Goal: Task Accomplishment & Management: Manage account settings

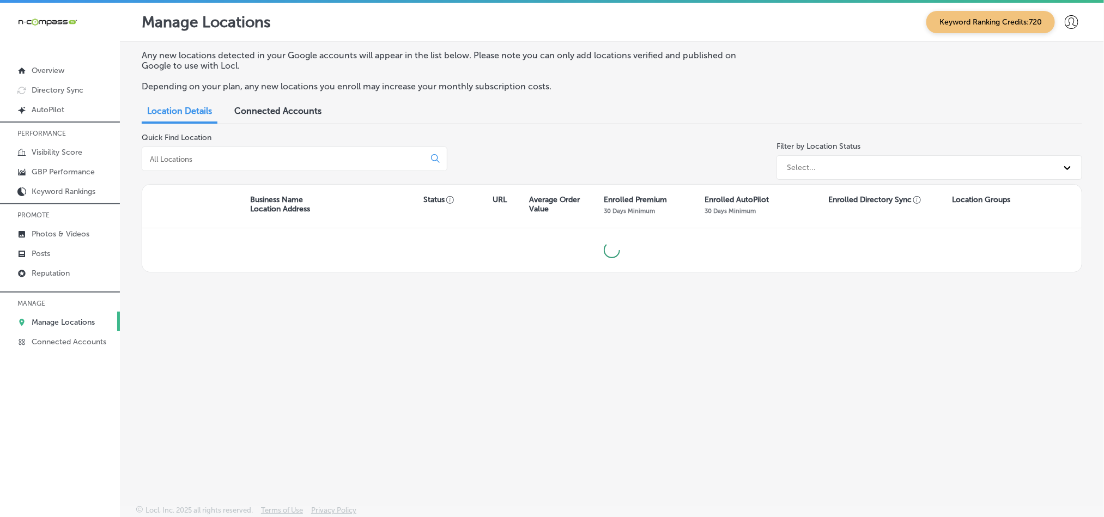
click at [277, 152] on div at bounding box center [295, 159] width 306 height 25
click at [277, 163] on input at bounding box center [286, 159] width 274 height 10
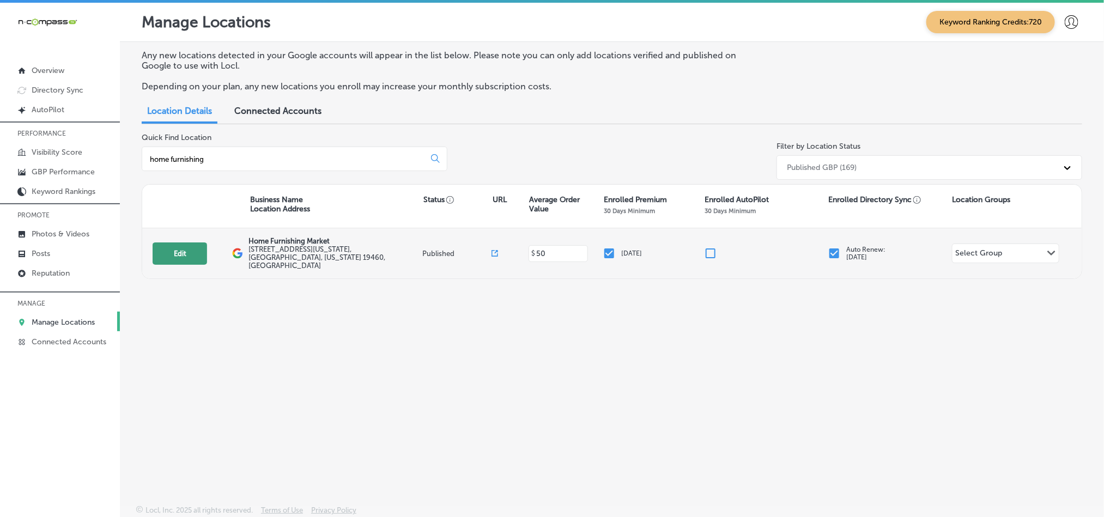
type input "home furnishing"
click at [185, 244] on button "Edit" at bounding box center [180, 254] width 54 height 22
select select "US"
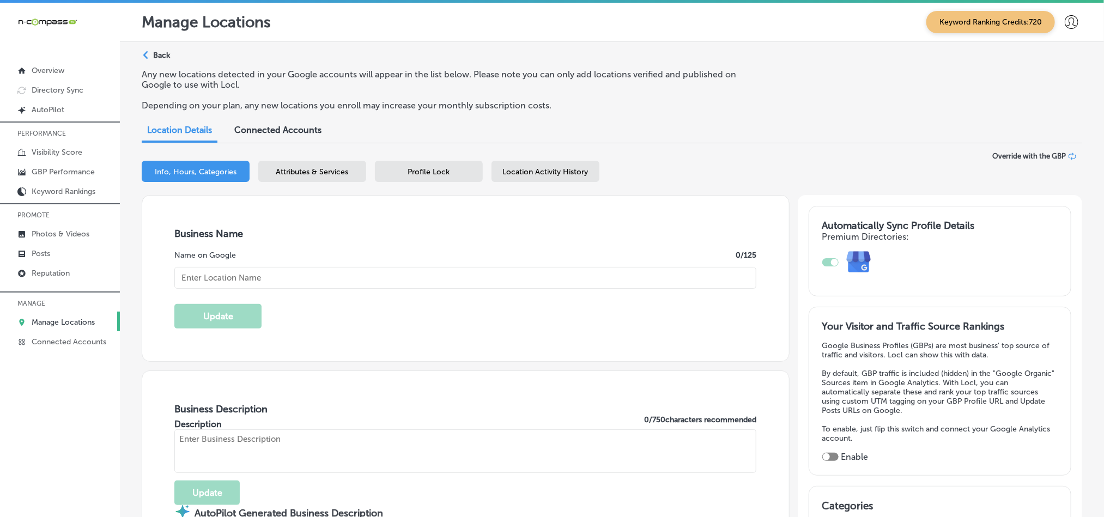
type textarea "Home Furnishing Market in [GEOGRAPHIC_DATA], [GEOGRAPHIC_DATA], is a family-own…"
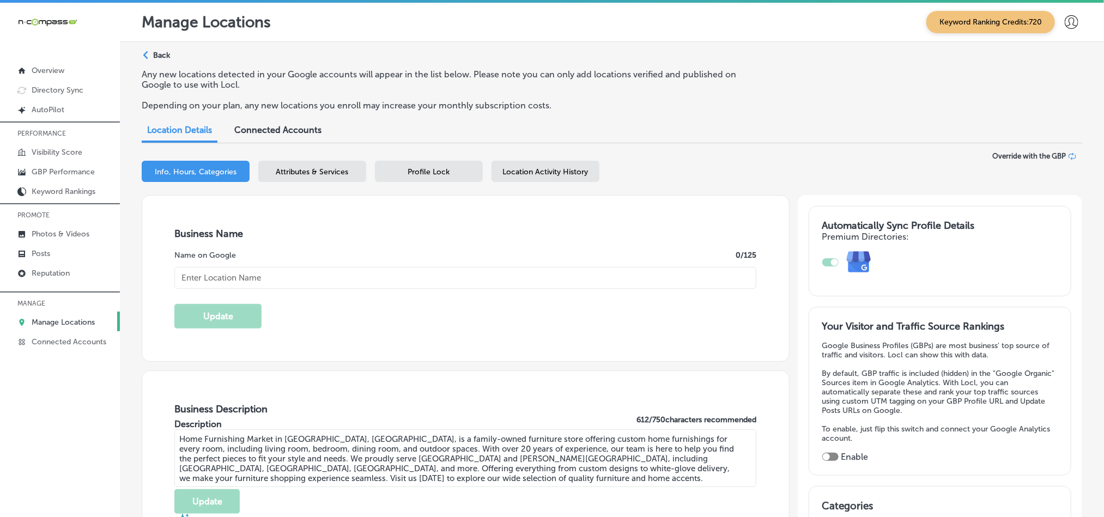
type input "[STREET_ADDRESS]"
type input "[US_STATE] 113"
type input "[GEOGRAPHIC_DATA]"
type input "19460"
type input "US"
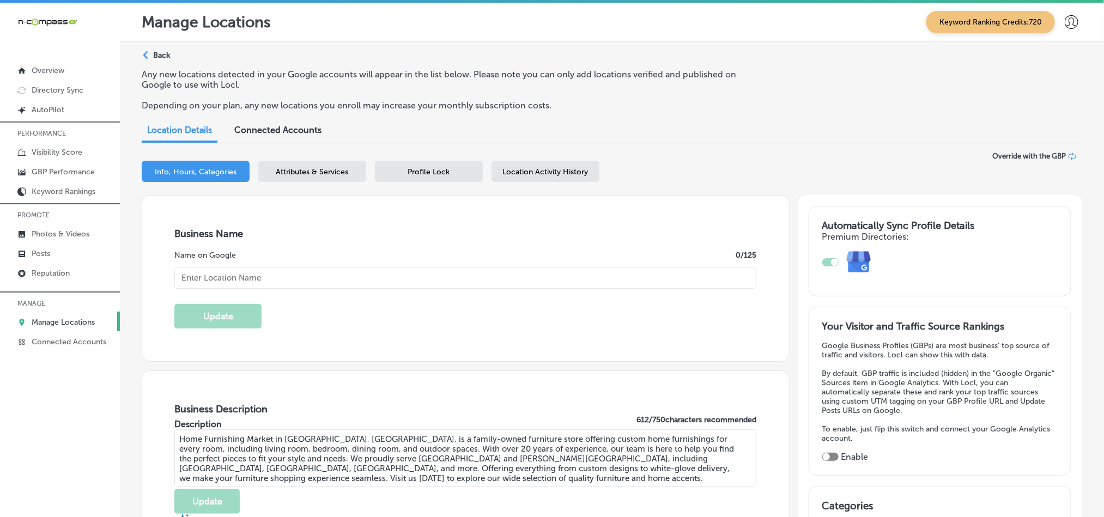
type input "[URL][DOMAIN_NAME]"
checkbox input "true"
type input "Home Furnishing Market"
type input "[PHONE_NUMBER]"
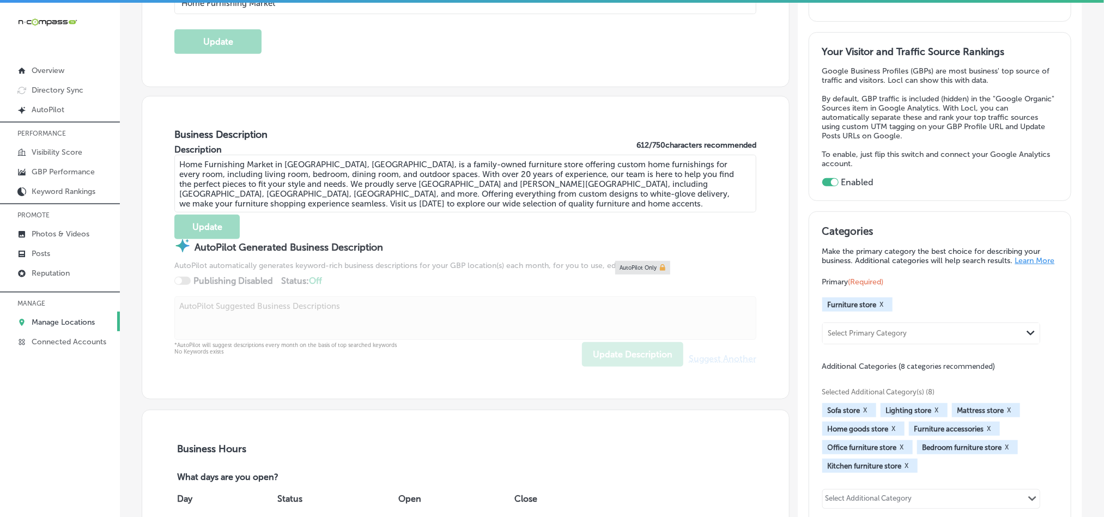
scroll to position [272, 0]
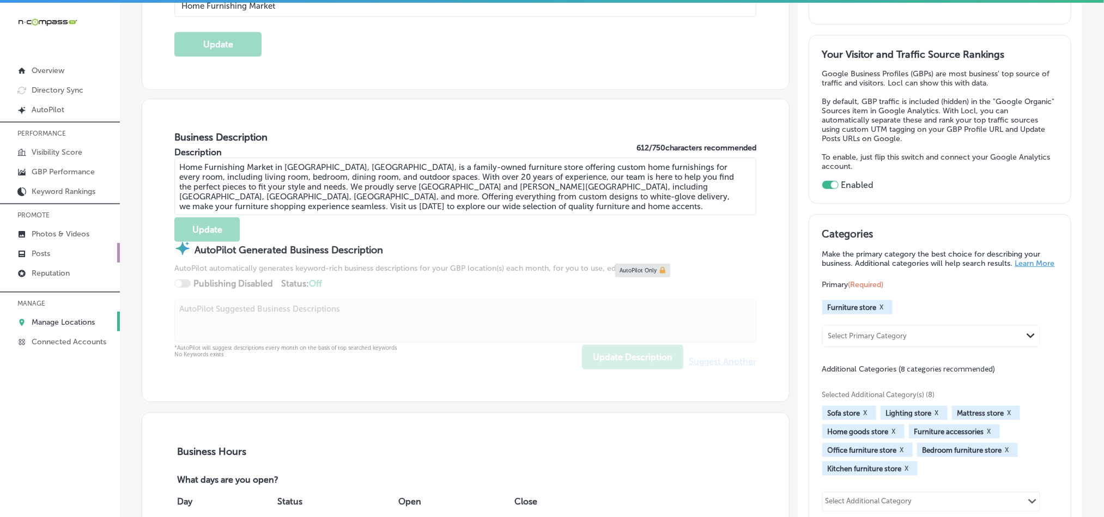
click at [33, 254] on p "Posts" at bounding box center [41, 253] width 19 height 9
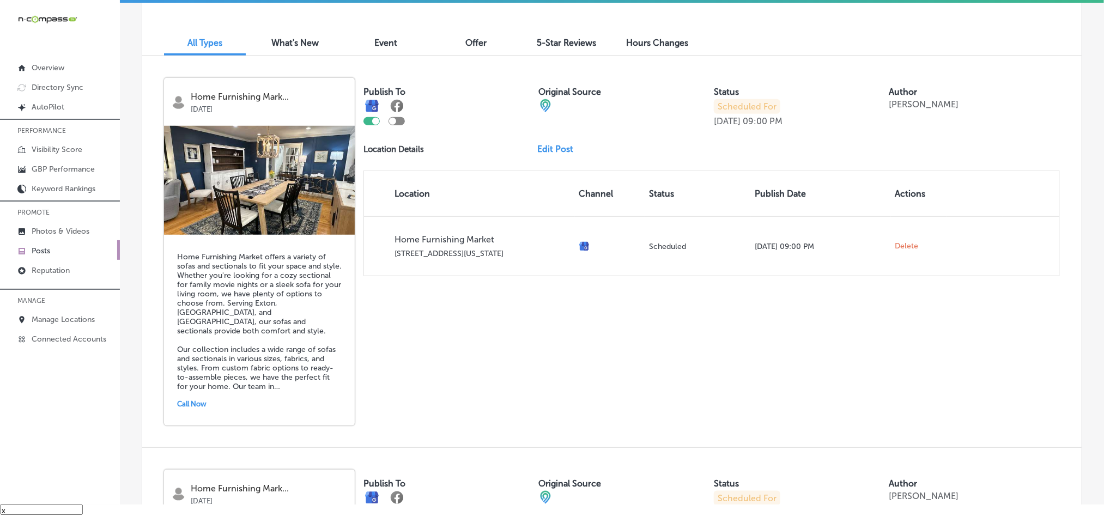
scroll to position [354, 0]
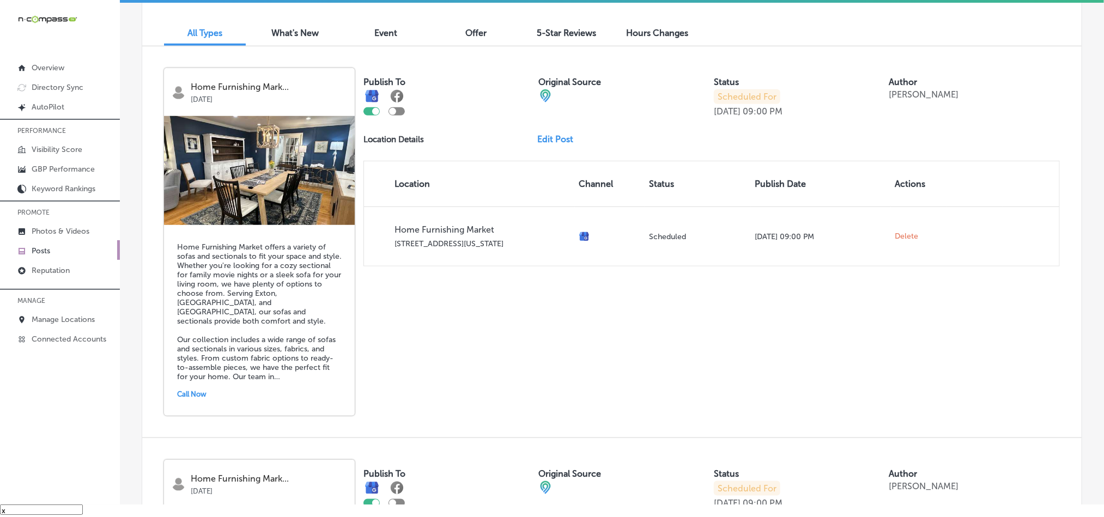
click at [562, 143] on link "Edit Post" at bounding box center [560, 139] width 45 height 10
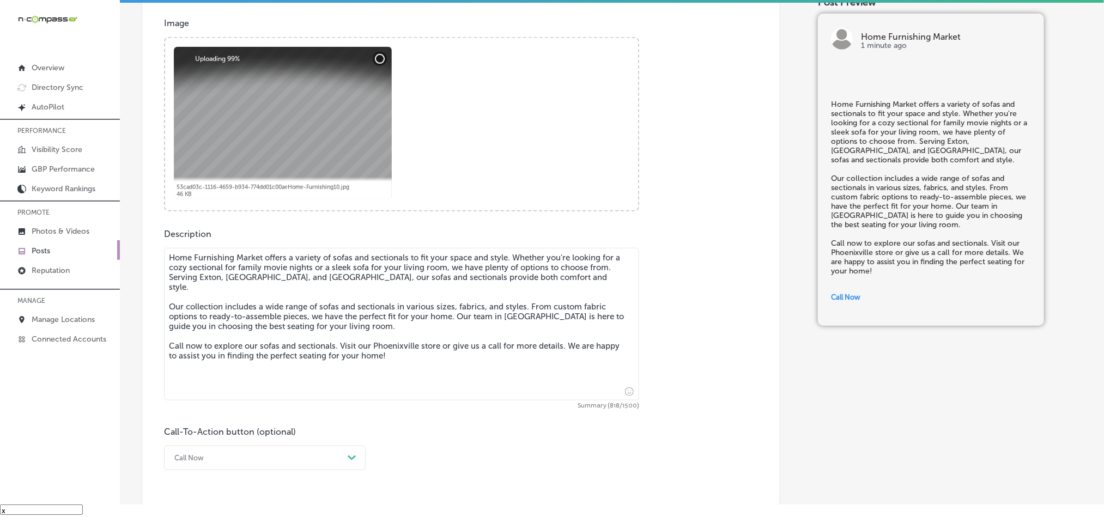
scroll to position [435, 0]
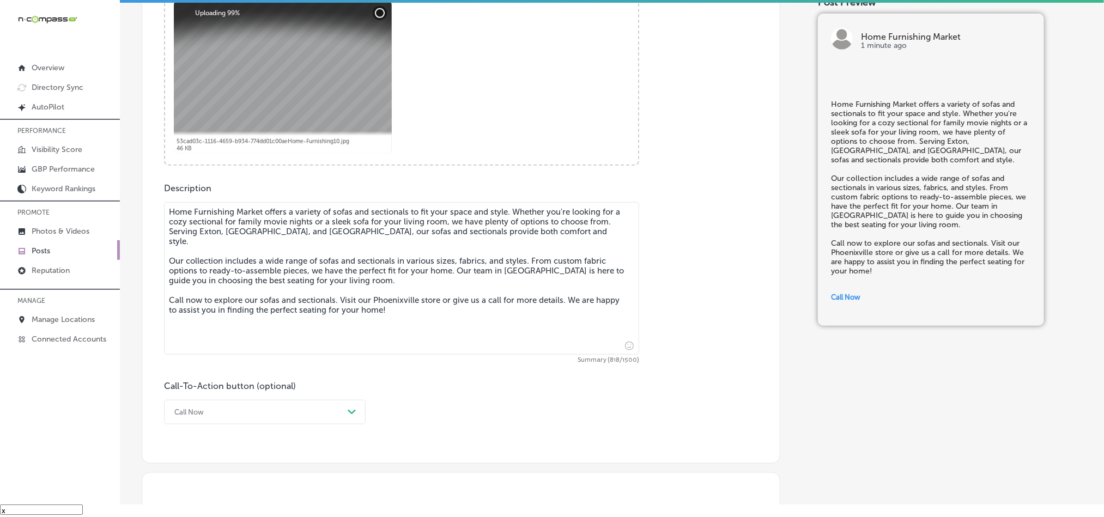
checkbox input "true"
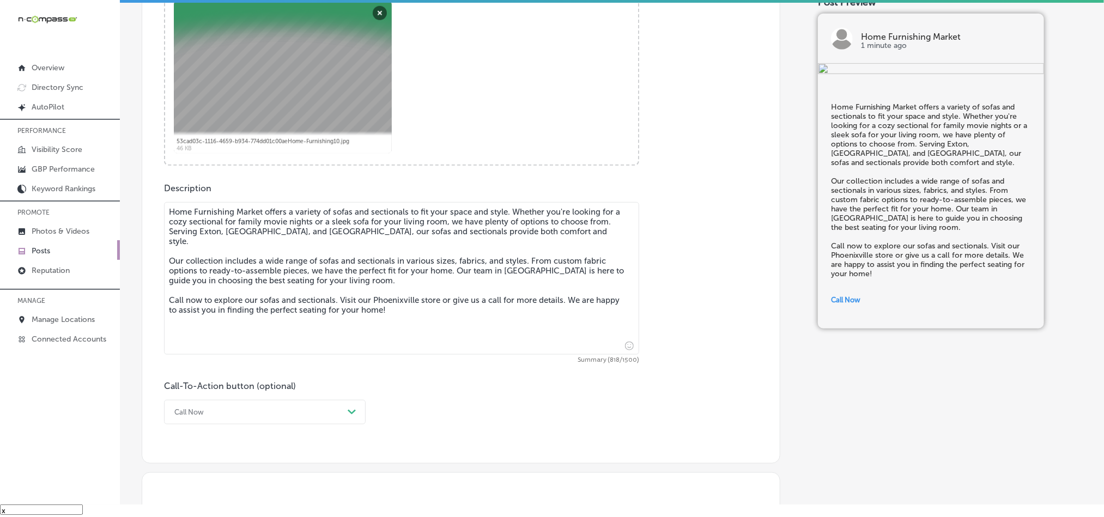
click at [238, 234] on textarea "Home Furnishing Market offers a variety of sofas and sectionals to fit your spa…" at bounding box center [401, 278] width 475 height 153
paste textarea "Downingtown"
type textarea "Home Furnishing Market offers a variety of sofas and sectionals to fit your spa…"
checkbox input "true"
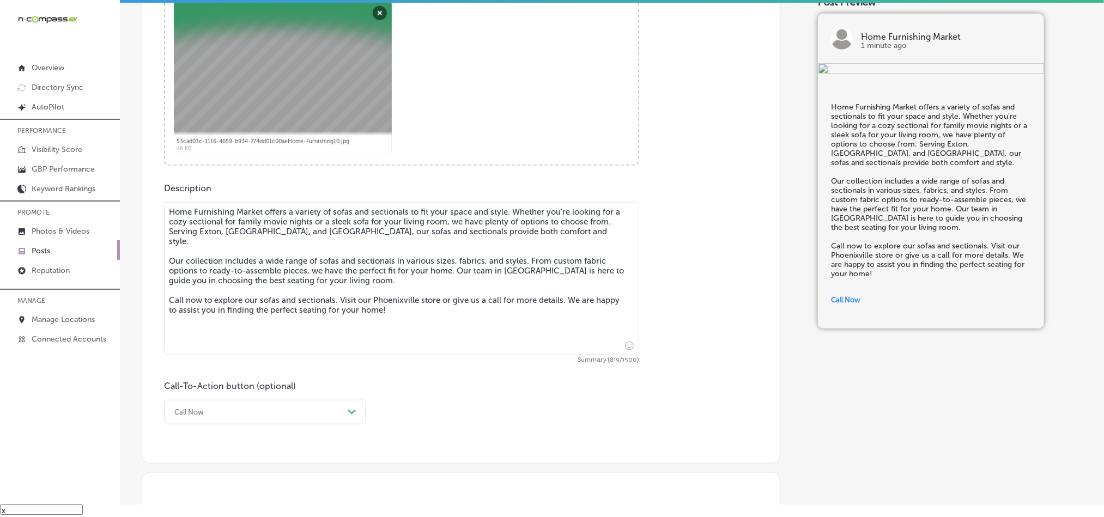
click at [307, 234] on textarea "Home Furnishing Market offers a variety of sofas and sectionals to fit your spa…" at bounding box center [401, 278] width 475 height 153
paste textarea "King of Prussia"
type textarea "Home Furnishing Market offers a variety of sofas and sectionals to fit your spa…"
checkbox input "true"
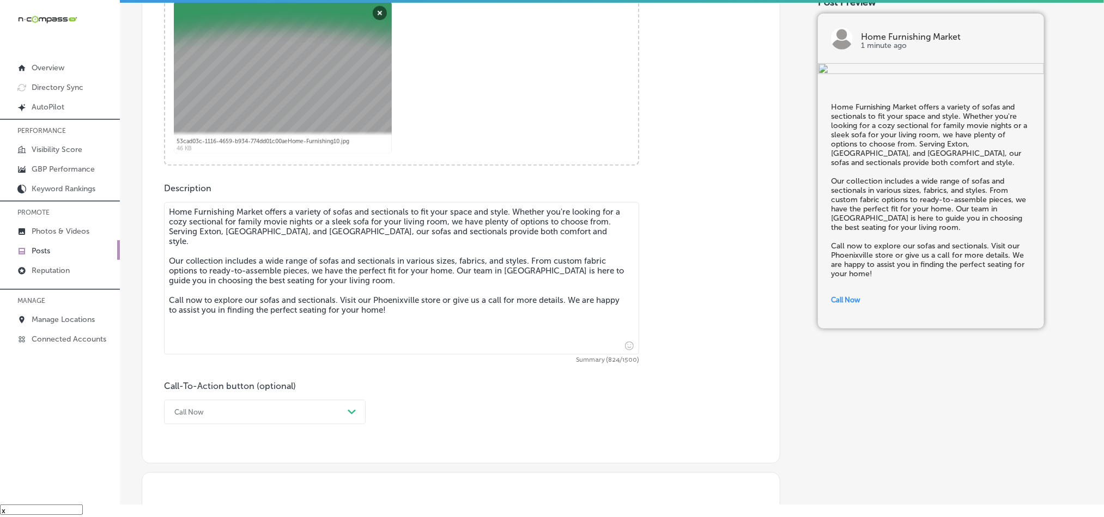
type textarea "Home Furnishing Market offers a variety of sofas and sectionals to fit your spa…"
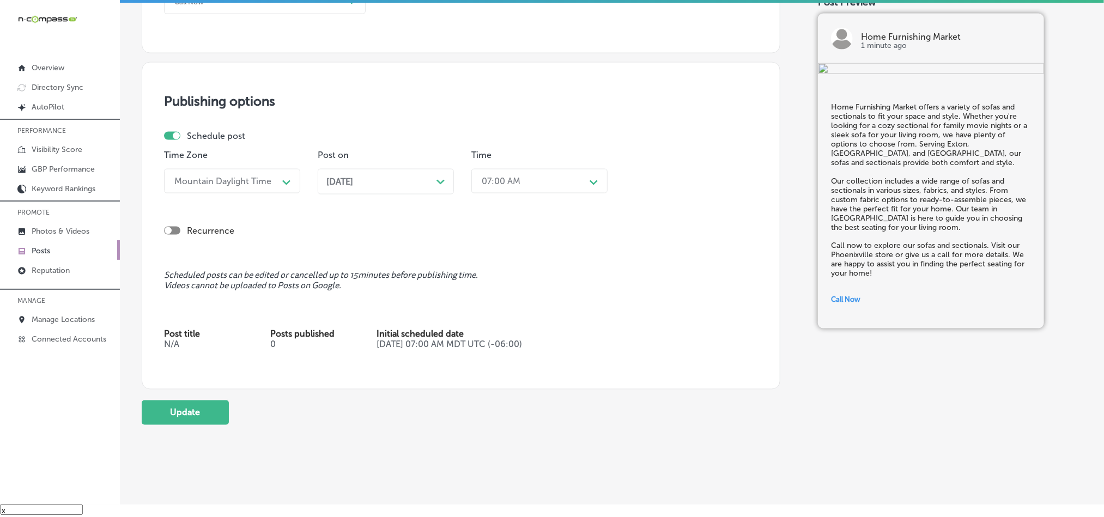
scroll to position [866, 0]
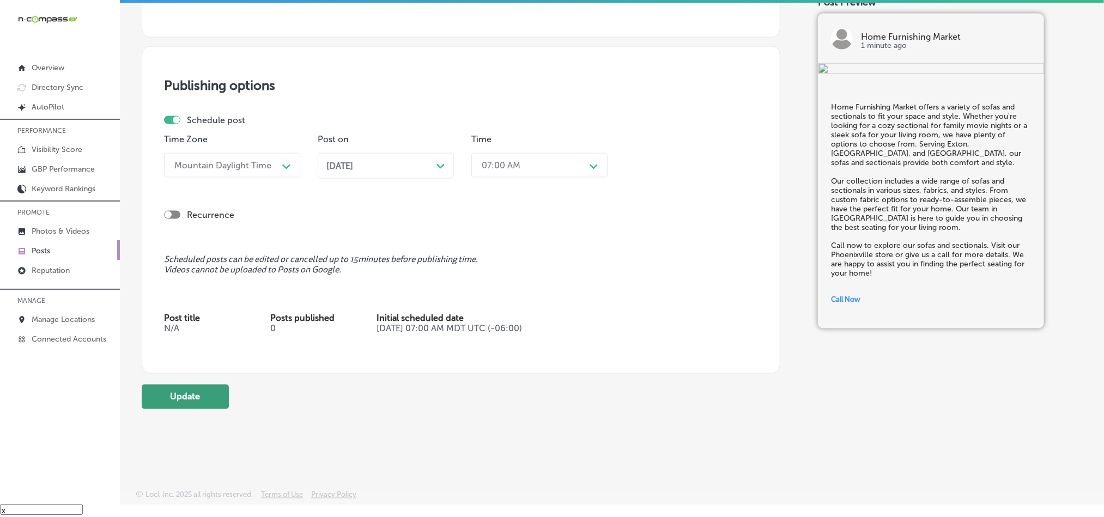
click at [182, 399] on button "Update" at bounding box center [185, 397] width 87 height 25
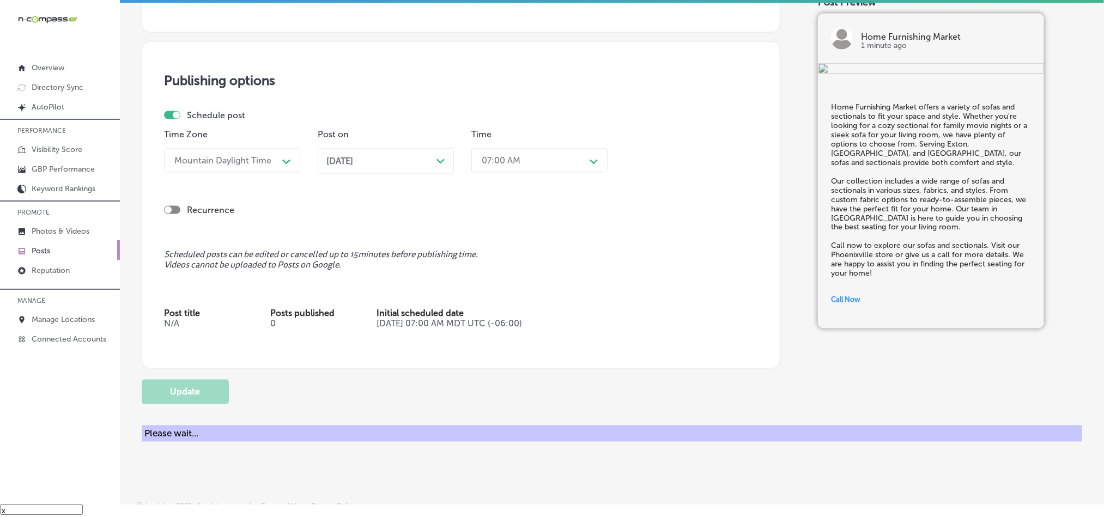
checkbox input "true"
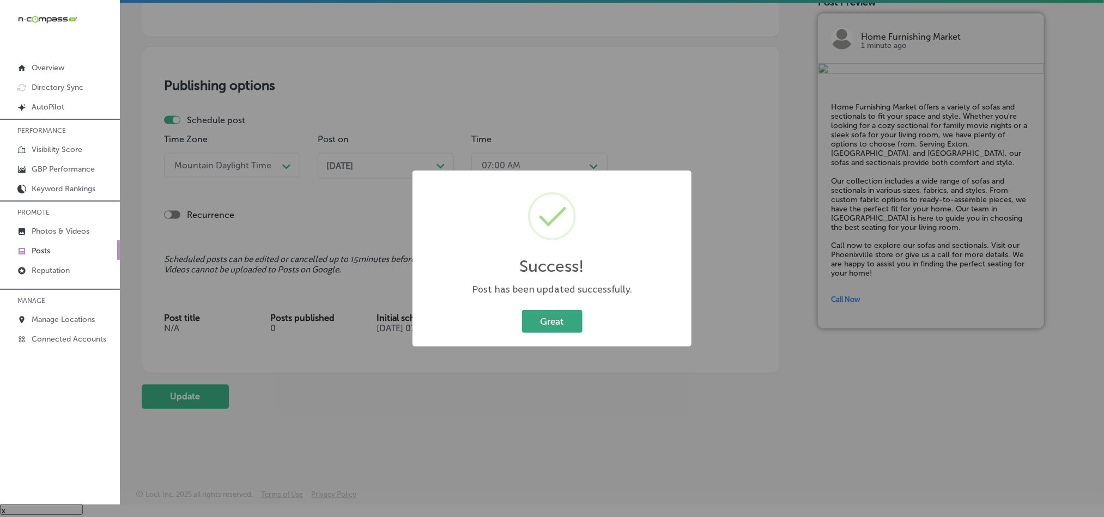
click at [555, 329] on button "Great" at bounding box center [552, 321] width 60 height 22
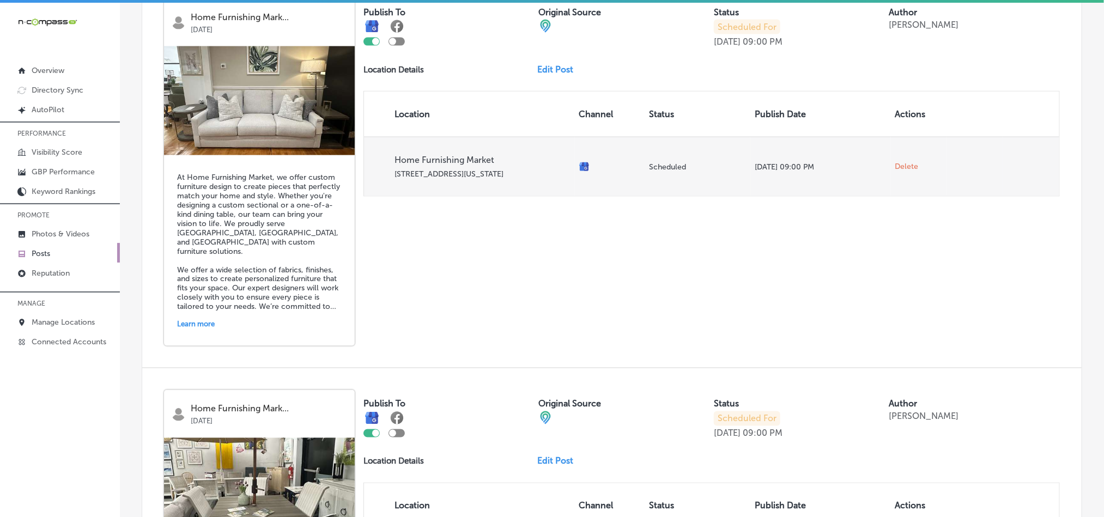
scroll to position [853, 0]
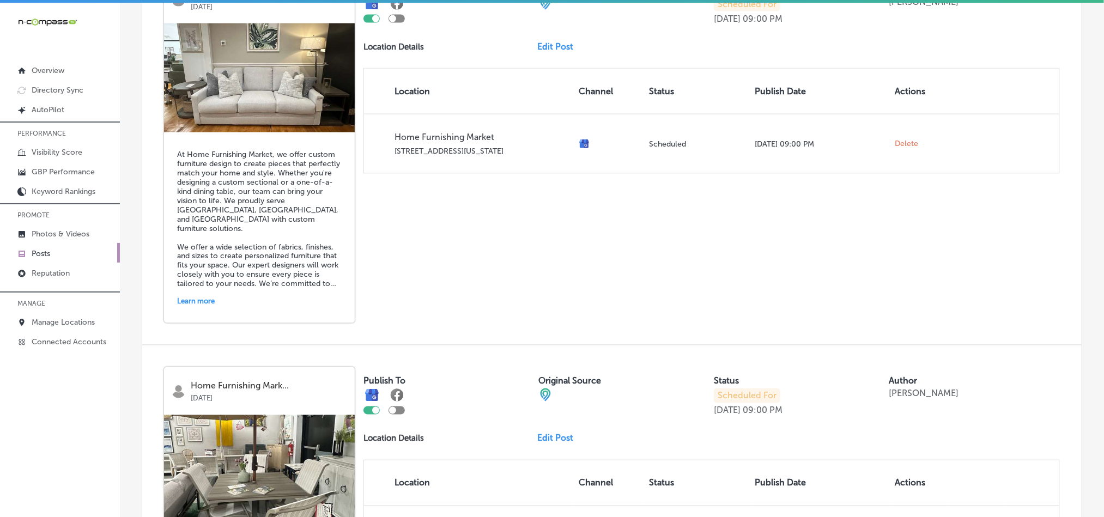
click at [542, 41] on link "Edit Post" at bounding box center [560, 46] width 45 height 10
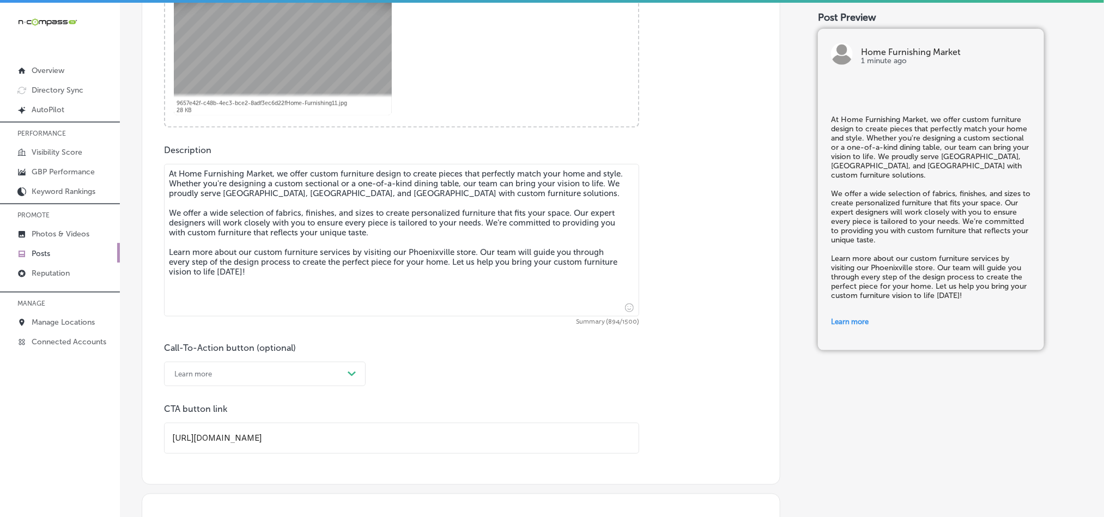
scroll to position [490, 0]
checkbox input "true"
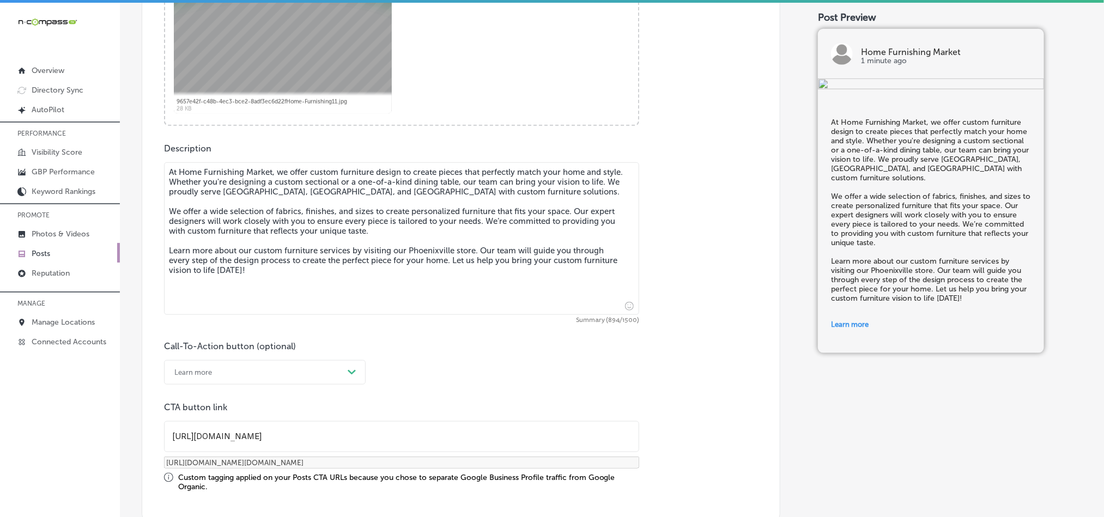
drag, startPoint x: 384, startPoint y: 191, endPoint x: 251, endPoint y: 190, distance: 133.5
click at [251, 190] on textarea "At Home Furnishing Market, we offer custom furniture design to create pieces th…" at bounding box center [401, 238] width 475 height 153
paste textarea "[GEOGRAPHIC_DATA][PERSON_NAME], [GEOGRAPHIC_DATA]"
type textarea "At Home Furnishing Market, we offer custom furniture design to create pieces th…"
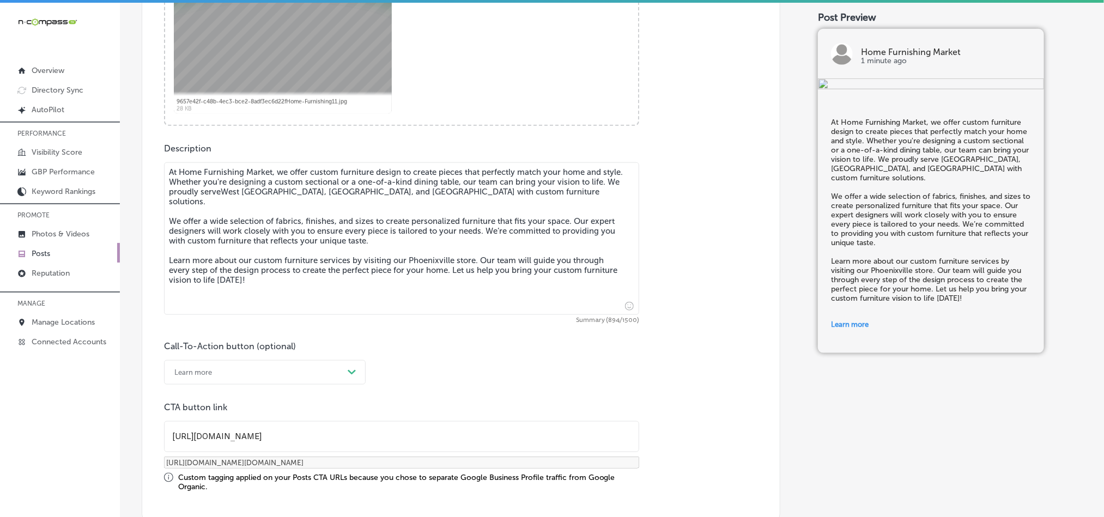
checkbox input "true"
click at [252, 193] on textarea "At Home Furnishing Market, we offer custom furniture design to create pieces th…" at bounding box center [401, 238] width 475 height 153
type textarea "At Home Furnishing Market, we offer custom furniture design to create pieces th…"
checkbox input "true"
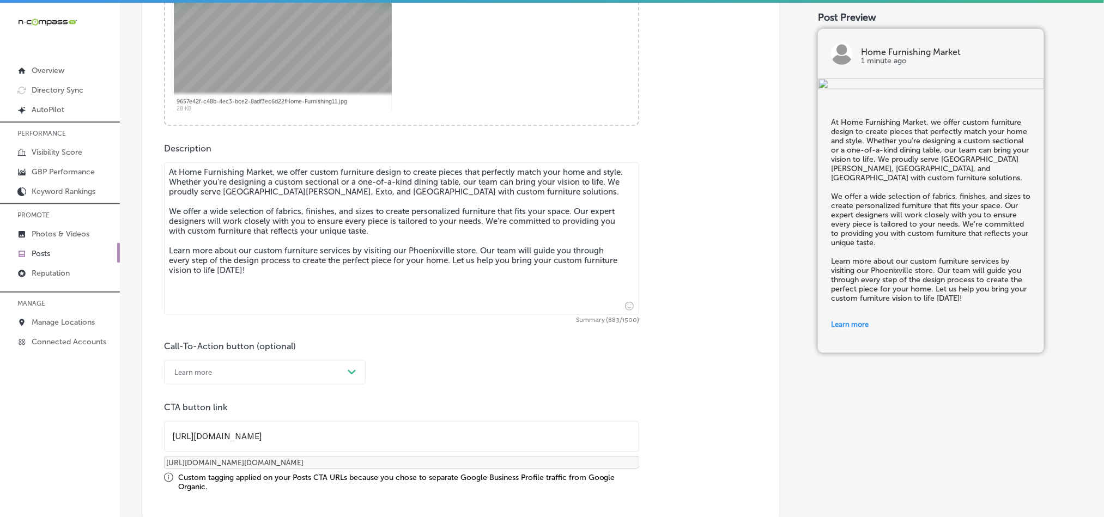
type textarea "At Home Furnishing Market, we offer custom furniture design to create pieces th…"
checkbox input "true"
drag, startPoint x: 351, startPoint y: 193, endPoint x: 407, endPoint y: 193, distance: 55.6
click at [407, 193] on textarea "At Home Furnishing Market, we offer custom furniture design to create pieces th…" at bounding box center [401, 238] width 475 height 153
paste textarea "Downingtown"
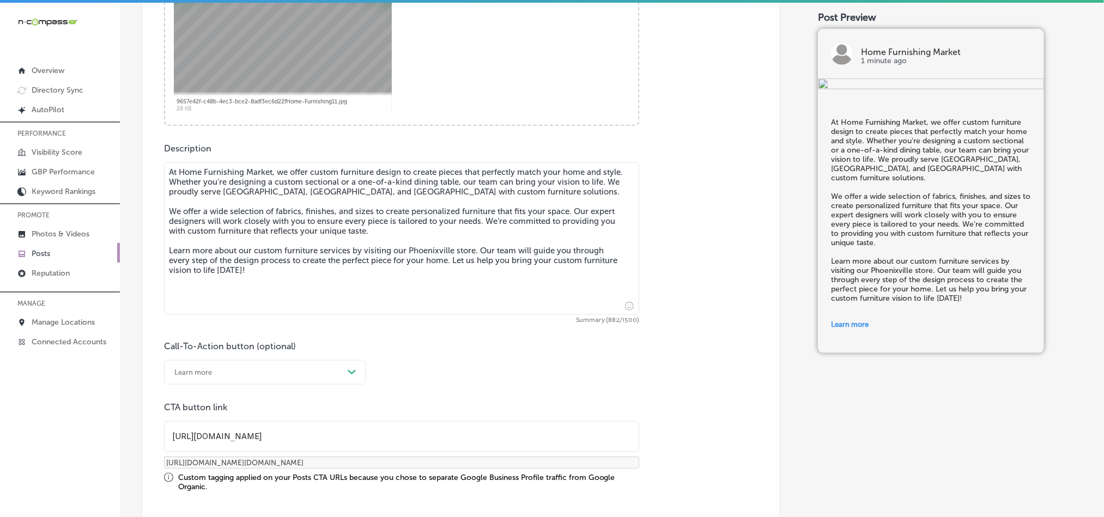
type textarea "At Home Furnishing Market, we offer custom furniture design to create pieces th…"
checkbox input "true"
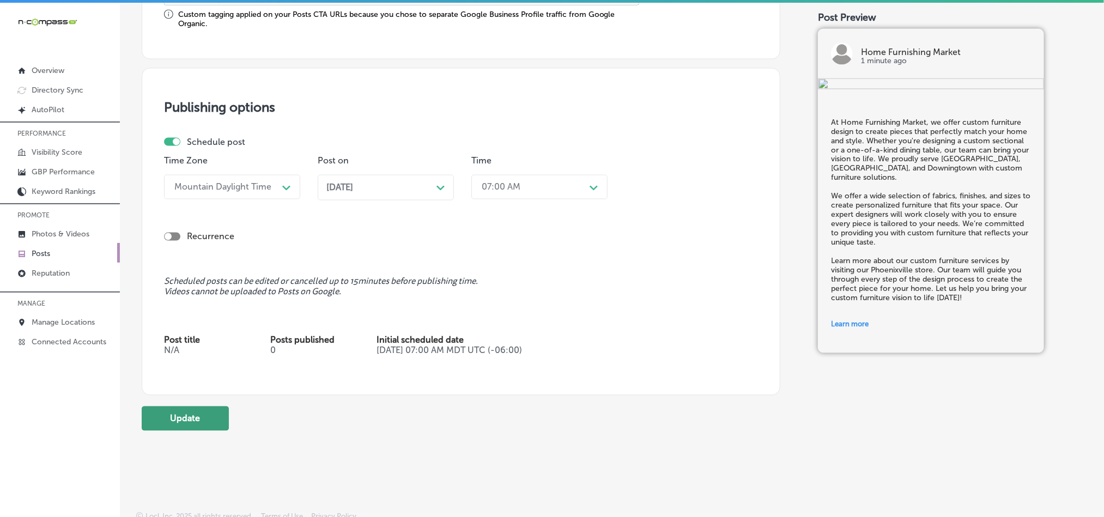
scroll to position [965, 0]
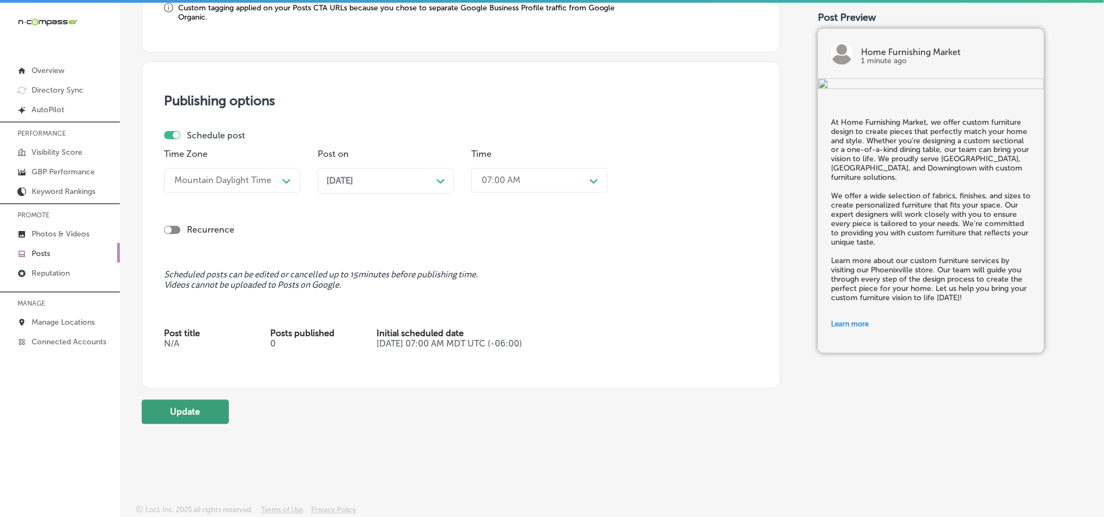
type textarea "At Home Furnishing Market, we offer custom furniture design to create pieces th…"
click at [193, 410] on button "Update" at bounding box center [185, 412] width 87 height 25
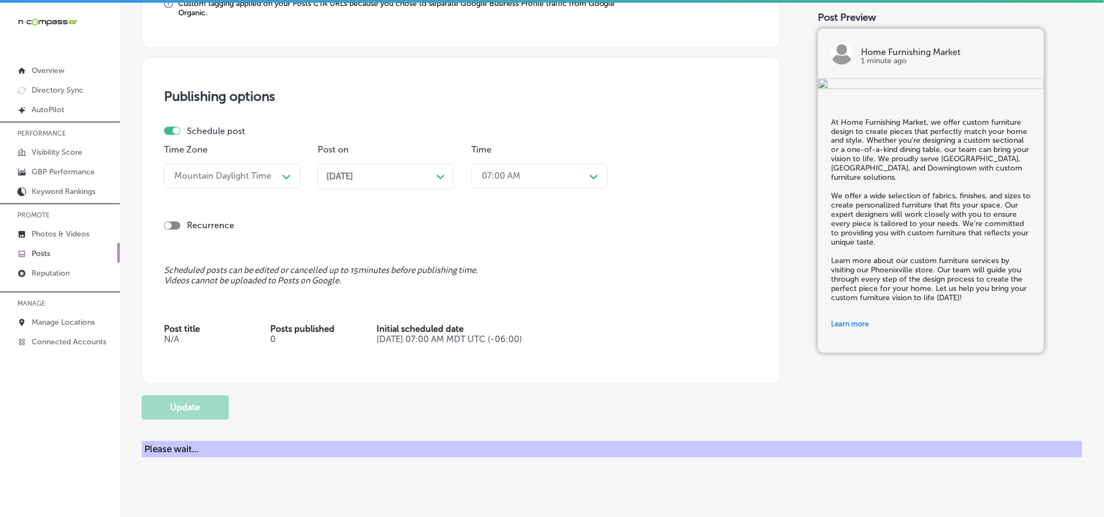
checkbox input "true"
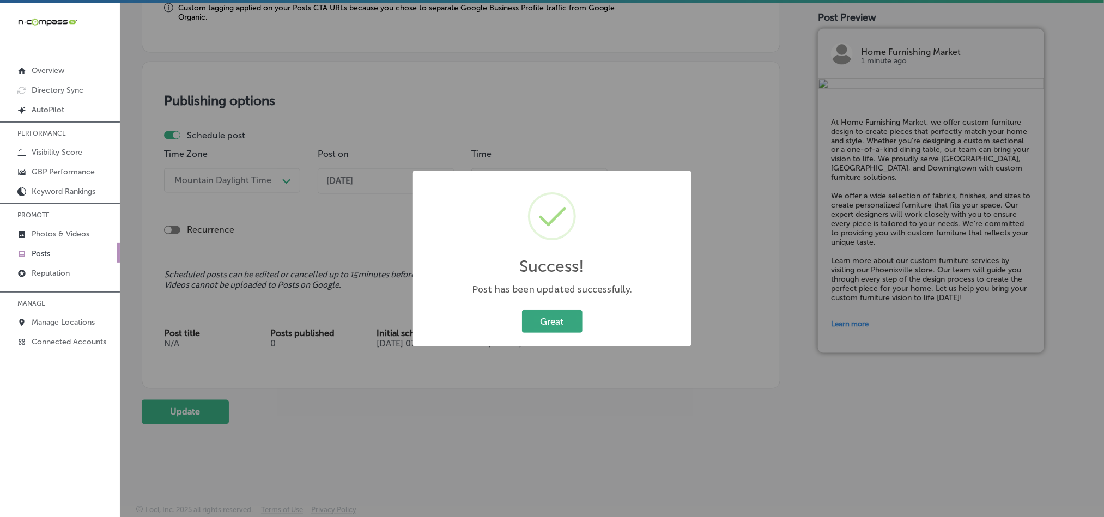
click at [547, 321] on button "Great" at bounding box center [552, 321] width 60 height 22
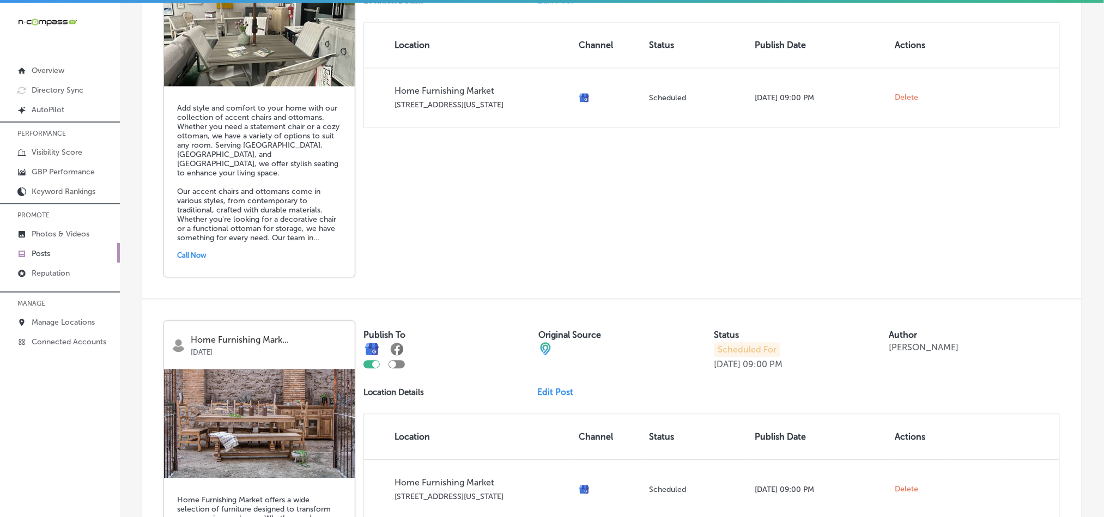
scroll to position [1226, 0]
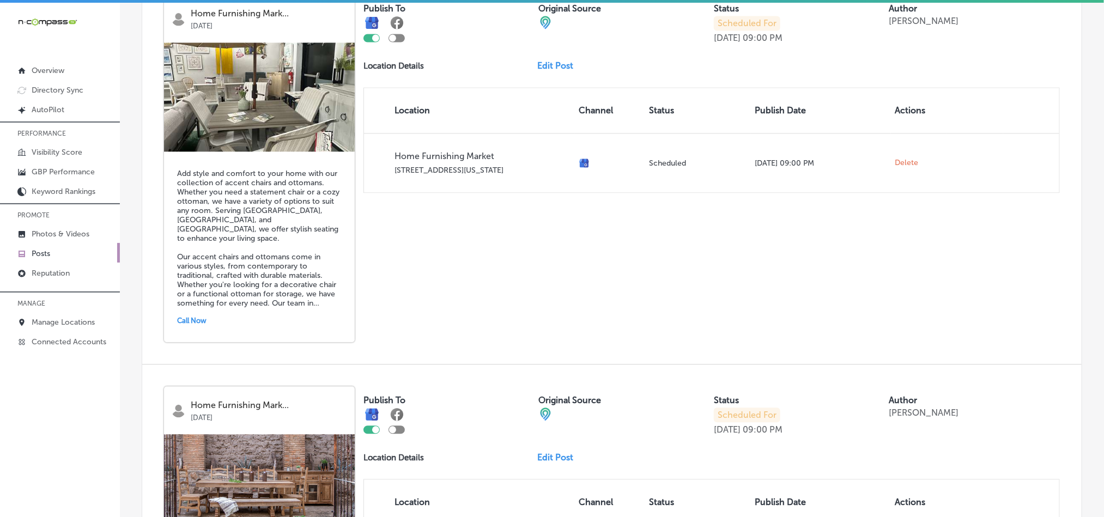
click at [558, 51] on div "Publish To Original Source Status Scheduled For [DATE] 09:00 PM Author [PERSON_…" at bounding box center [711, 94] width 696 height 198
click at [548, 60] on link "Edit Post" at bounding box center [560, 65] width 45 height 10
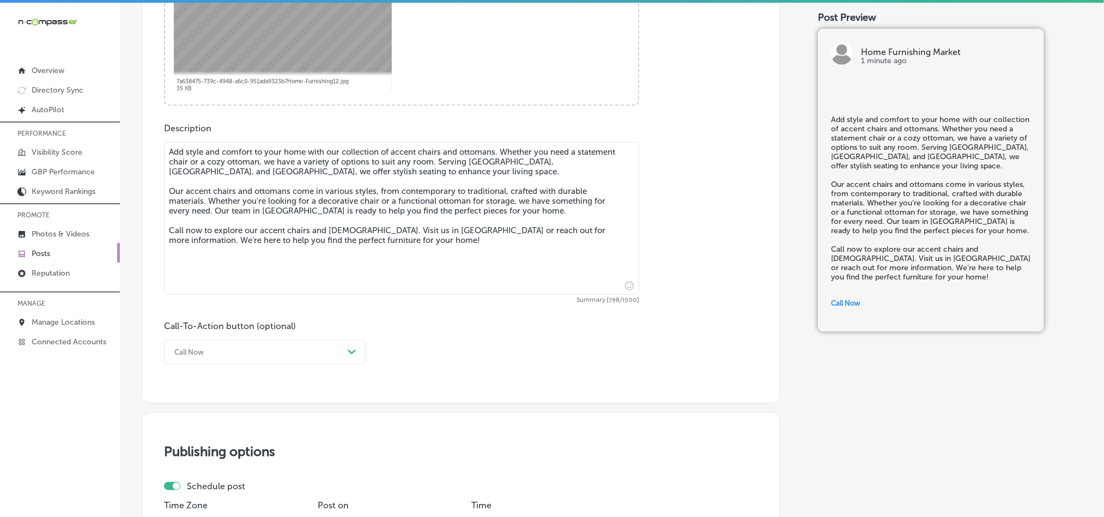
scroll to position [517, 0]
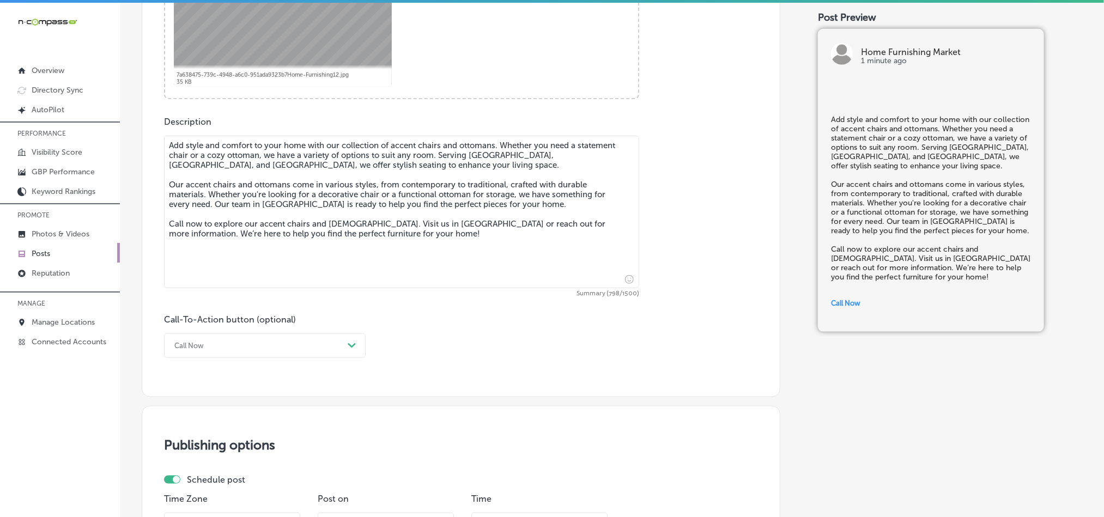
checkbox input "true"
drag, startPoint x: 186, startPoint y: 165, endPoint x: 235, endPoint y: 167, distance: 49.1
click at [235, 167] on textarea "Add style and comfort to your home with our collection of accent chairs and ott…" at bounding box center [401, 212] width 475 height 153
paste textarea "Downingtown"
type textarea "Add style and comfort to your home with our collection of accent chairs and ott…"
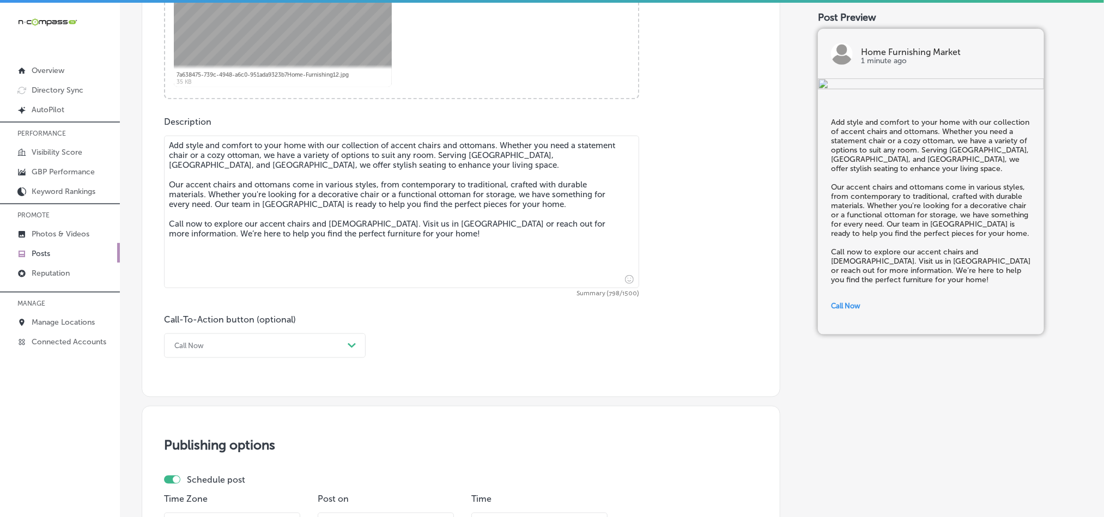
checkbox input "true"
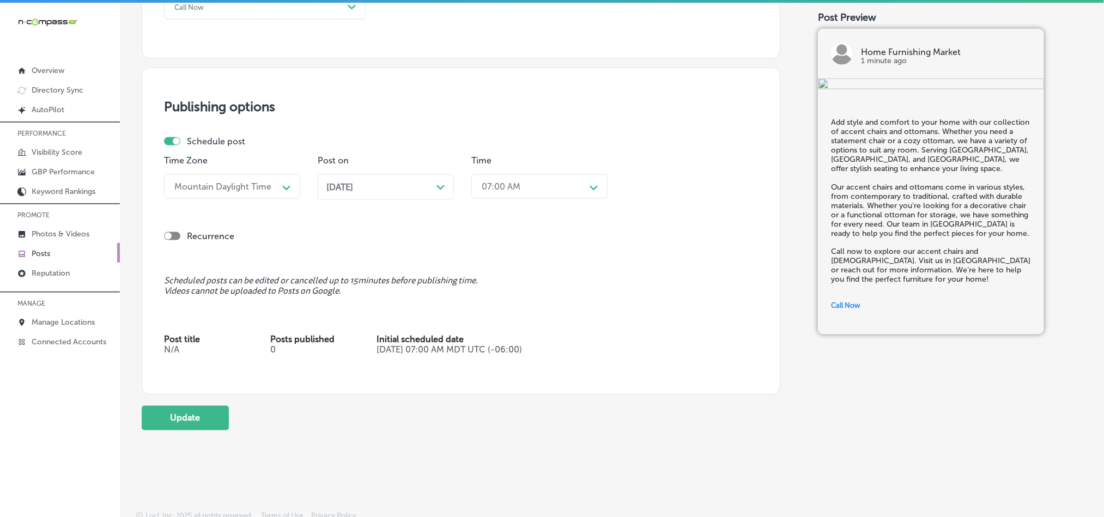
scroll to position [866, 0]
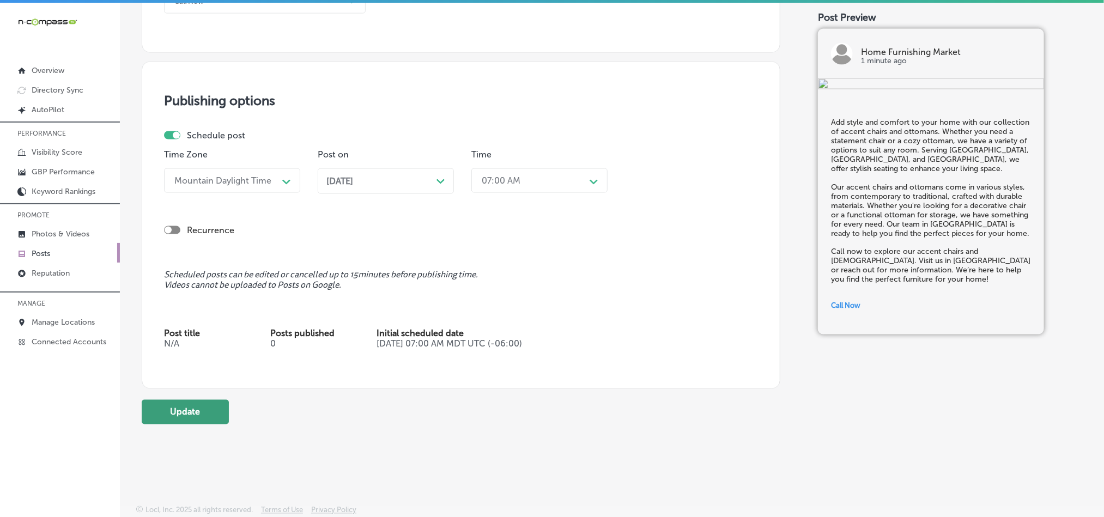
type textarea "Add style and comfort to your home with our collection of accent chairs and ott…"
click at [204, 415] on button "Update" at bounding box center [185, 412] width 87 height 25
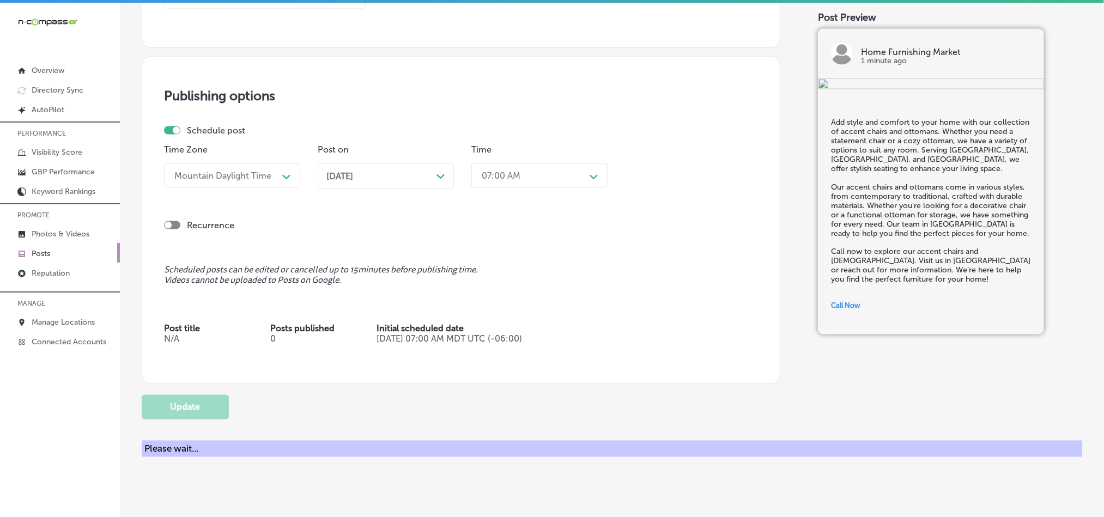
checkbox input "true"
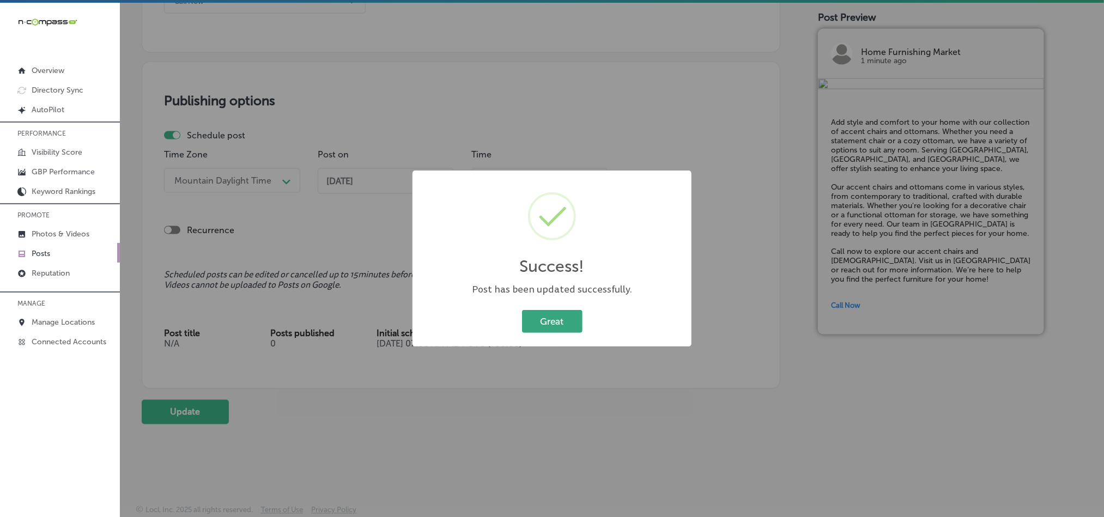
click at [556, 322] on button "Great" at bounding box center [552, 321] width 60 height 22
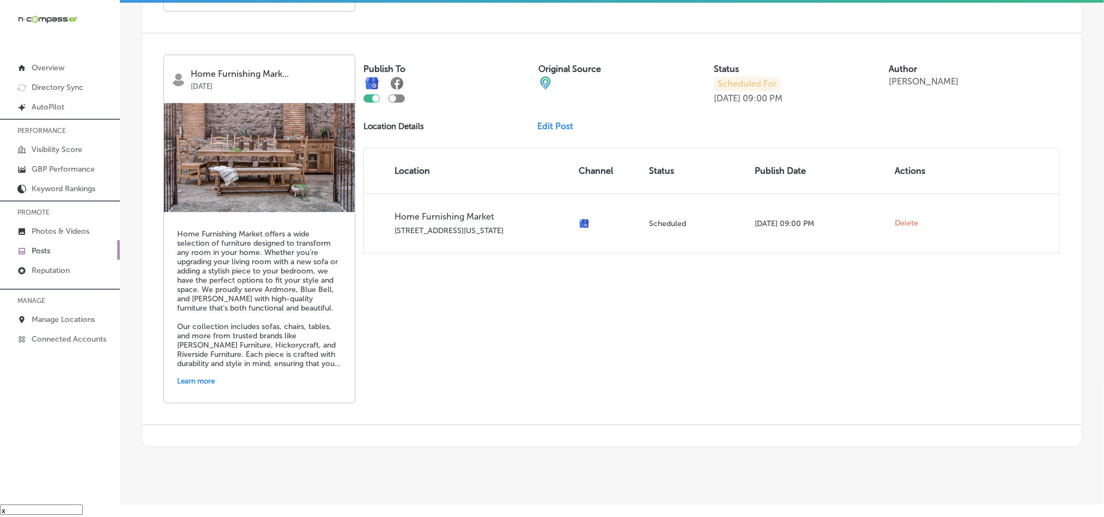
scroll to position [1545, 0]
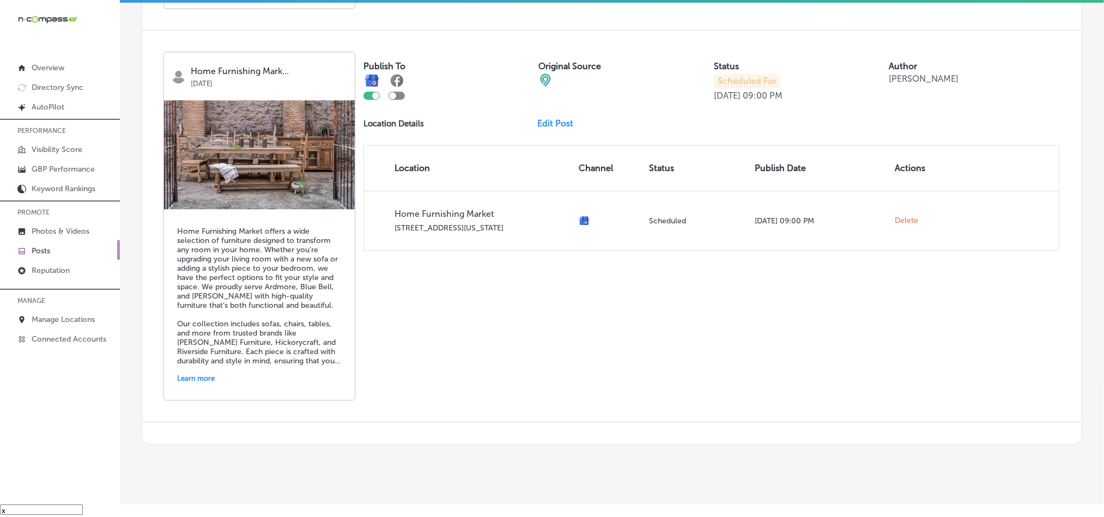
click at [560, 118] on link "Edit Post" at bounding box center [560, 123] width 45 height 10
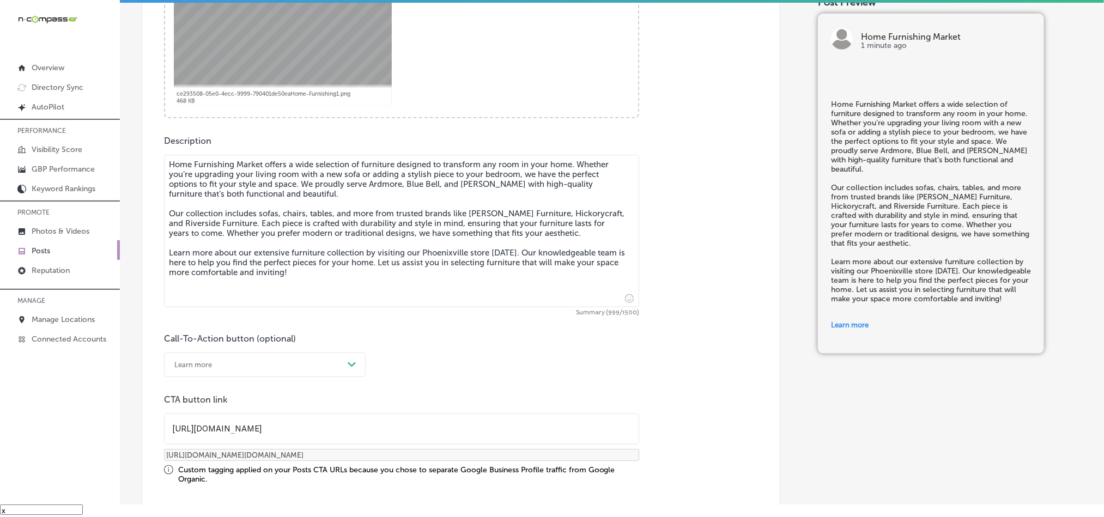
scroll to position [490, 0]
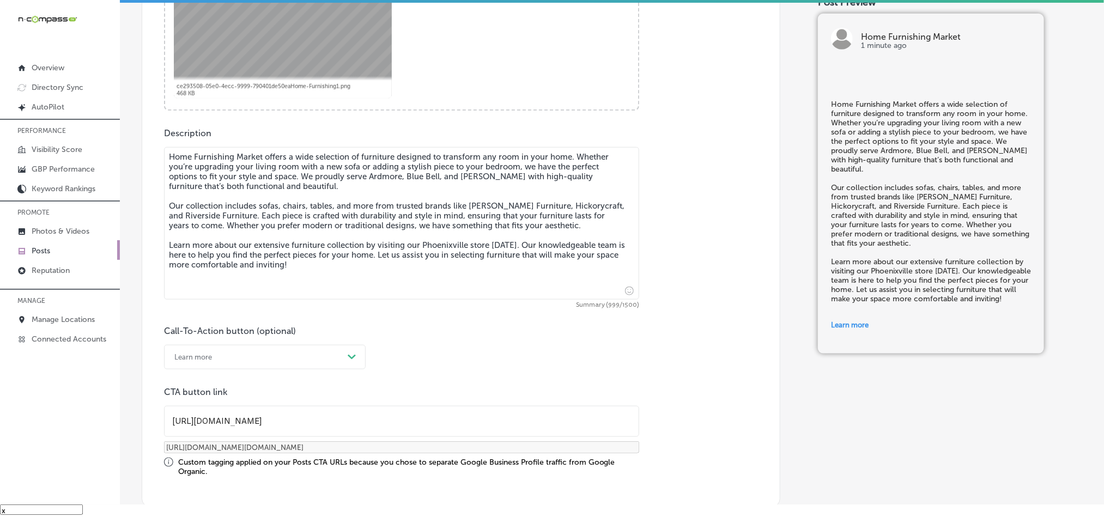
checkbox input "true"
drag, startPoint x: 368, startPoint y: 180, endPoint x: 440, endPoint y: 180, distance: 71.9
click at [440, 180] on textarea "Home Furnishing Market offers a wide selection of furniture designed to transfo…" at bounding box center [401, 223] width 475 height 153
paste textarea "King of Prussia, [GEOGRAPHIC_DATA],"
type textarea "Home Furnishing Market offers a wide selection of furniture designed to transfo…"
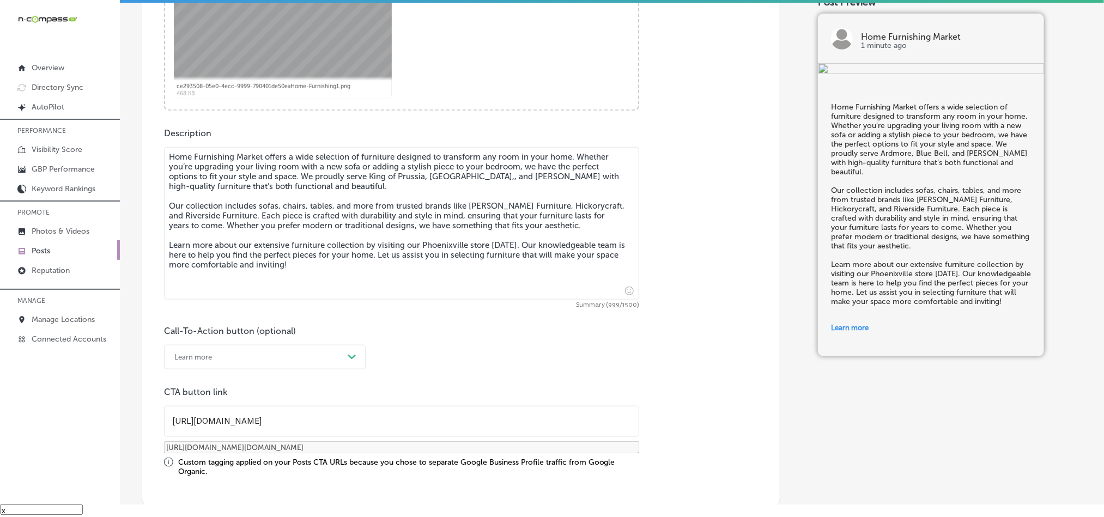
checkbox input "true"
type textarea "Home Furnishing Market offers a wide selection of furniture designed to transfo…"
checkbox input "true"
click at [486, 180] on textarea "Home Furnishing Market offers a wide selection of furniture designed to transfo…" at bounding box center [401, 223] width 475 height 153
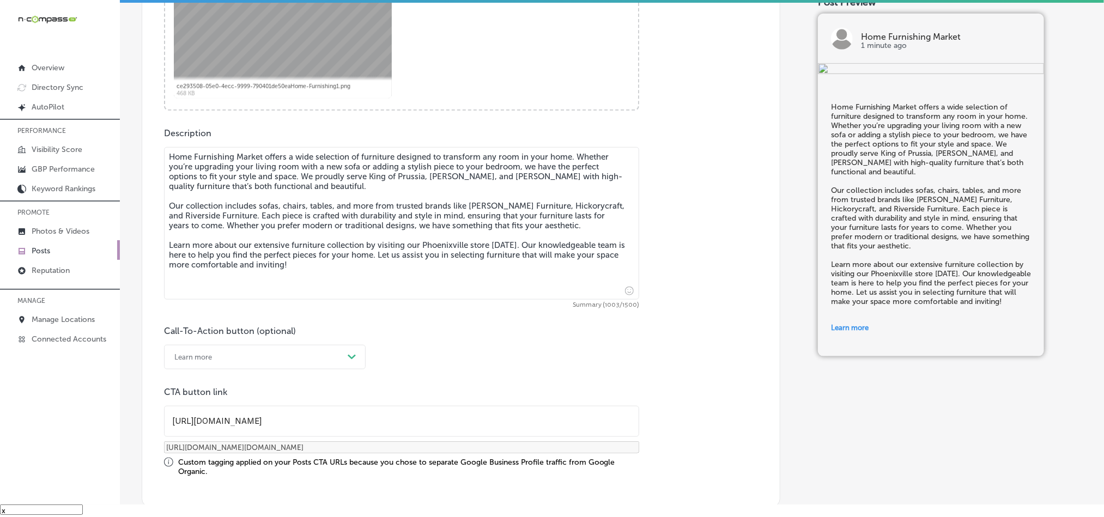
paste textarea "[PERSON_NAME][GEOGRAPHIC_DATA]"
type textarea "Home Furnishing Market offers a wide selection of furniture designed to transfo…"
checkbox input "true"
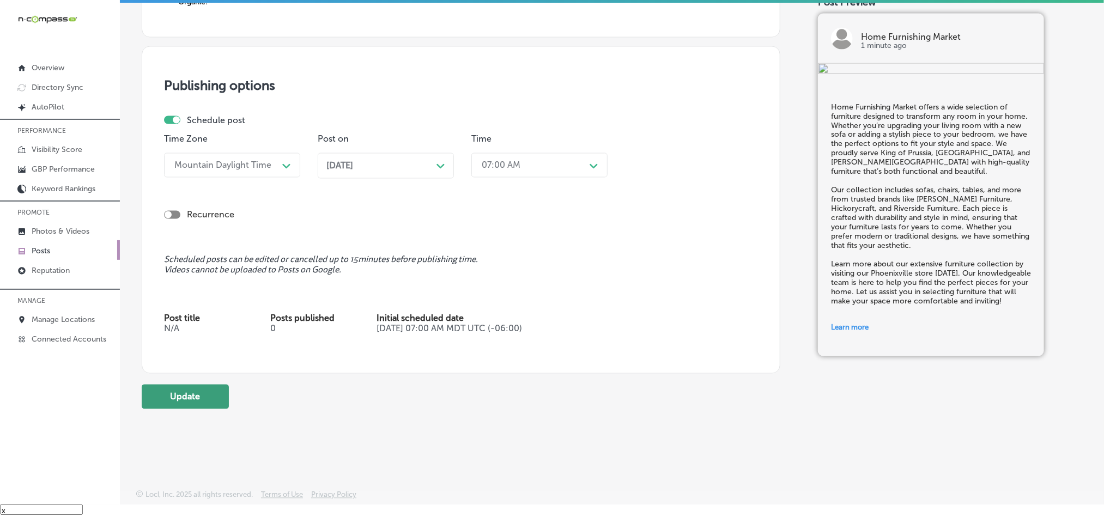
scroll to position [965, 0]
type textarea "Home Furnishing Market offers a wide selection of furniture designed to transfo…"
click at [204, 394] on button "Update" at bounding box center [185, 397] width 87 height 25
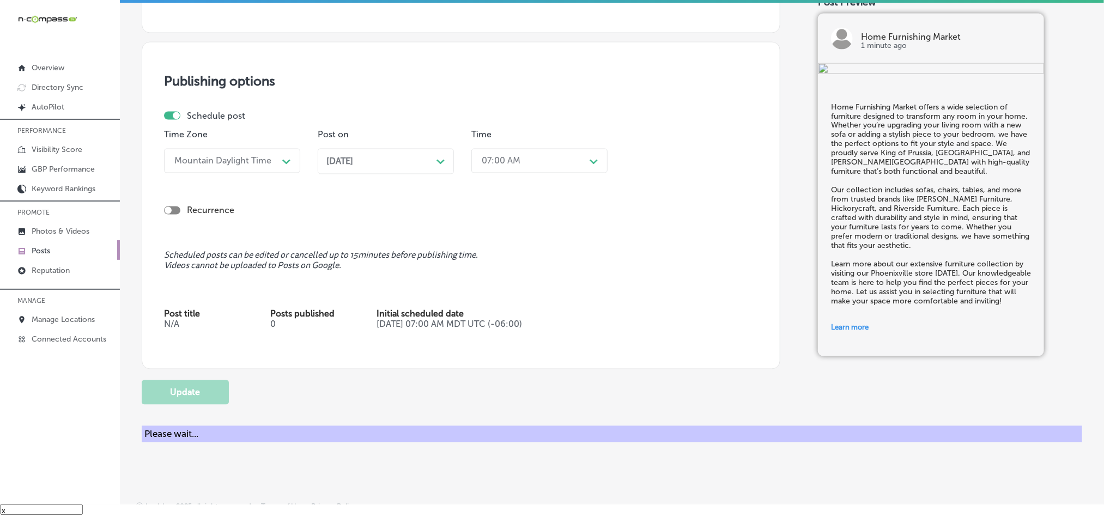
checkbox input "true"
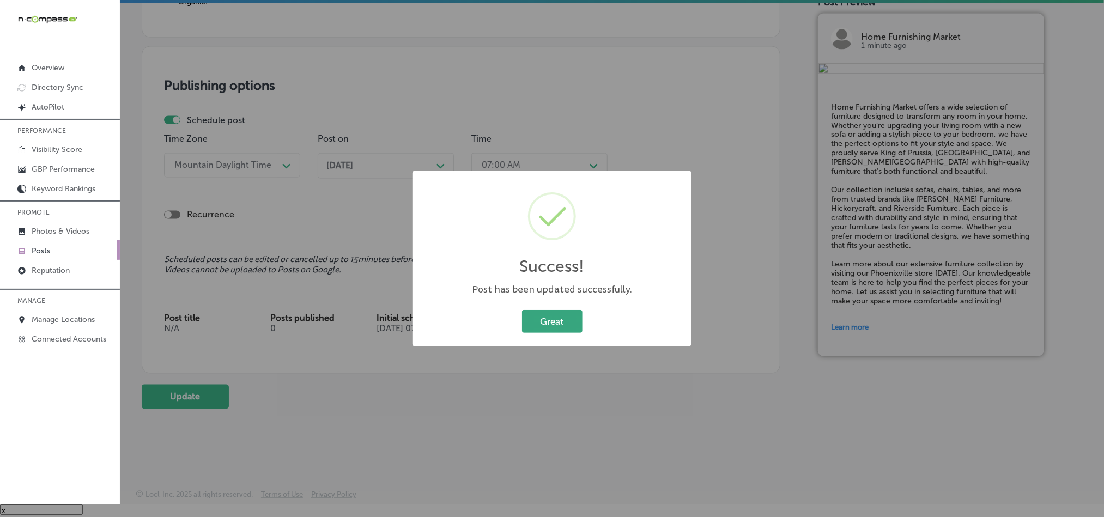
click at [557, 319] on button "Great" at bounding box center [552, 321] width 60 height 22
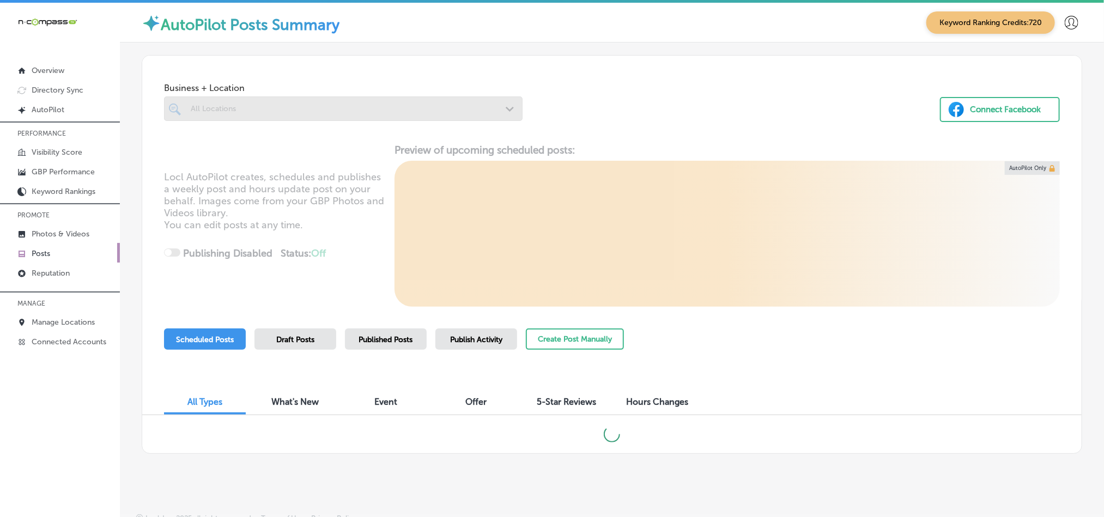
scroll to position [9, 0]
